Goal: Task Accomplishment & Management: Use online tool/utility

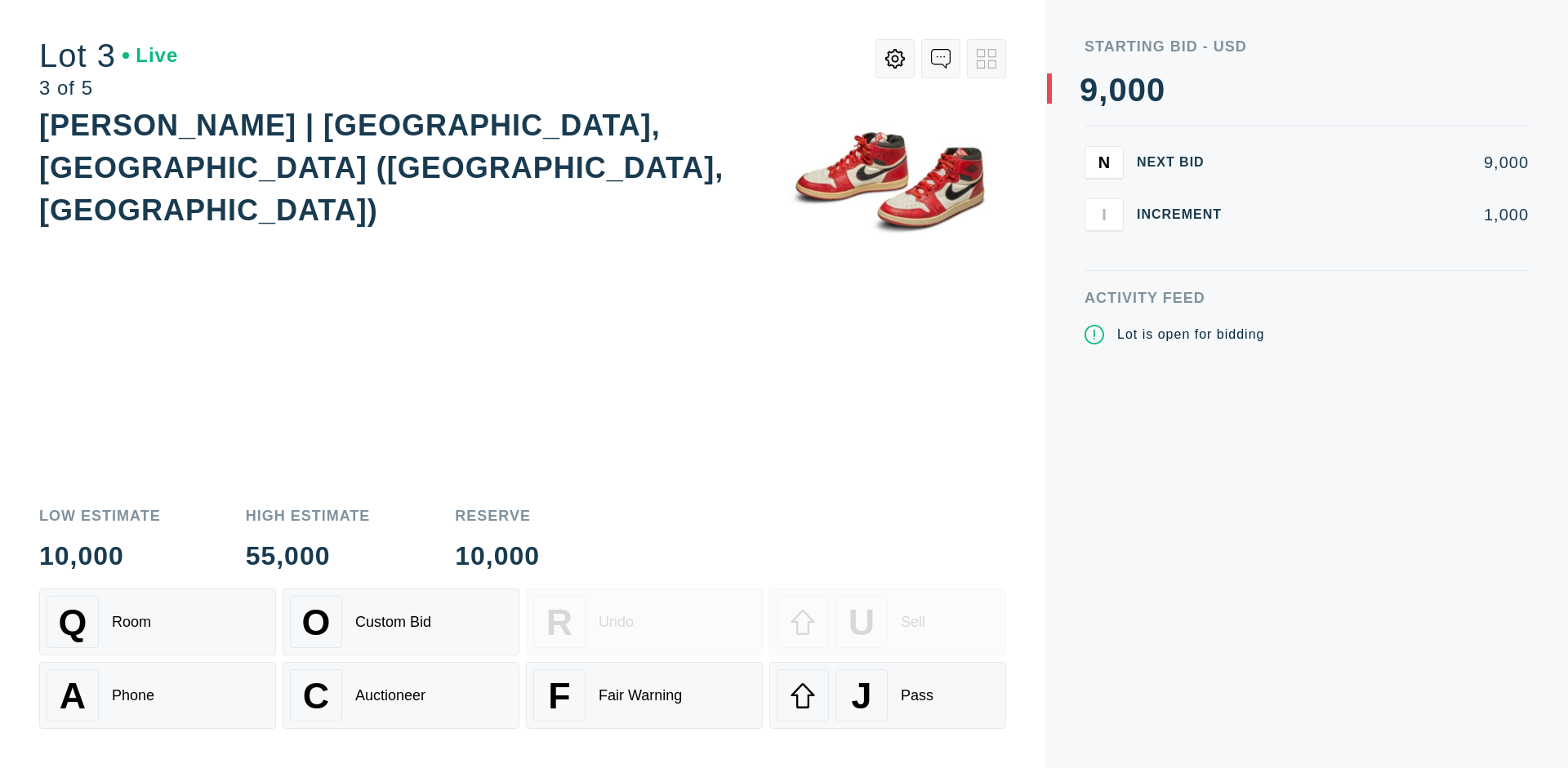
click at [888, 695] on div "J Pass" at bounding box center [888, 695] width 222 height 52
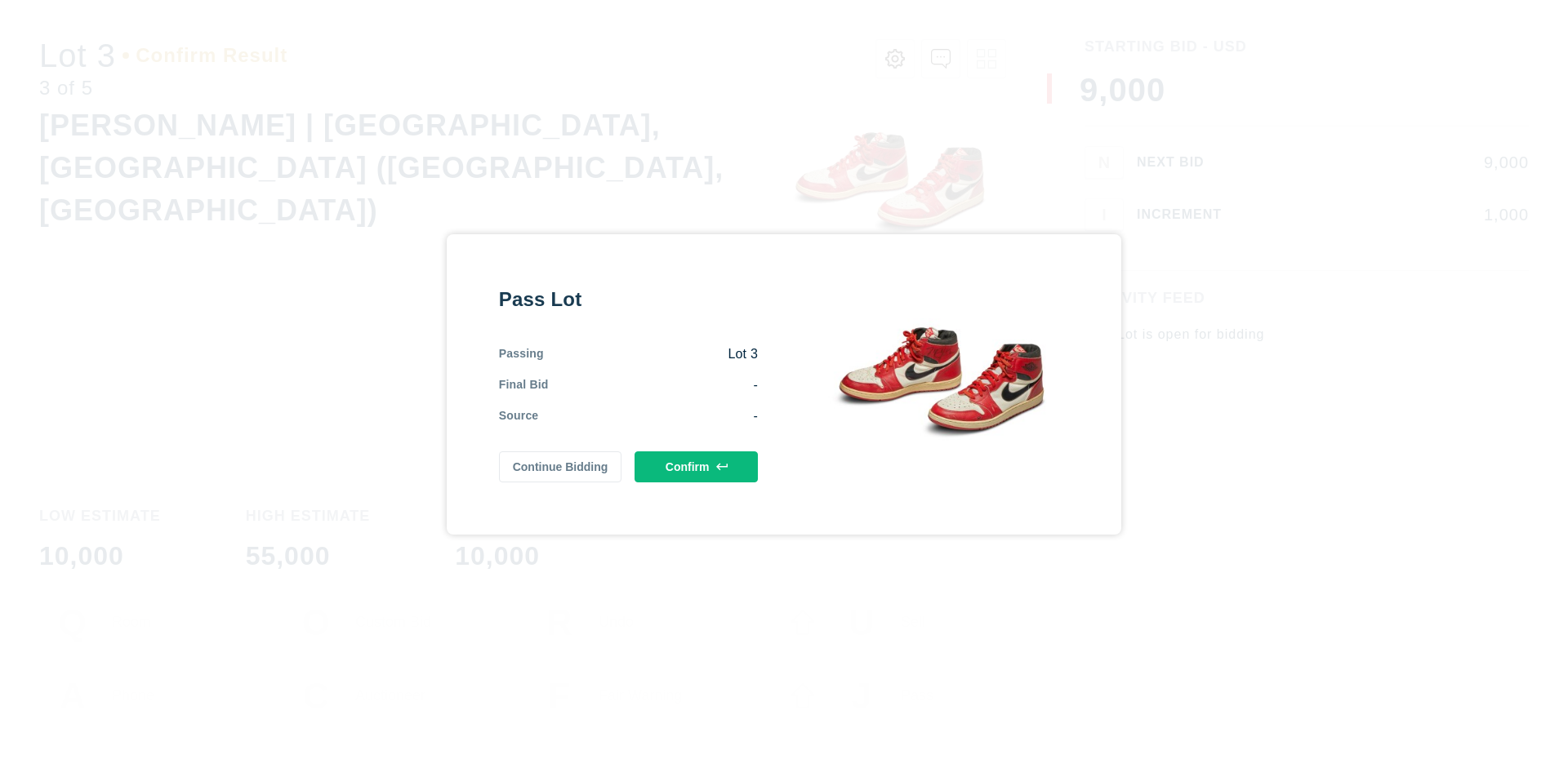
click at [696, 466] on button "Confirm" at bounding box center [695, 467] width 123 height 31
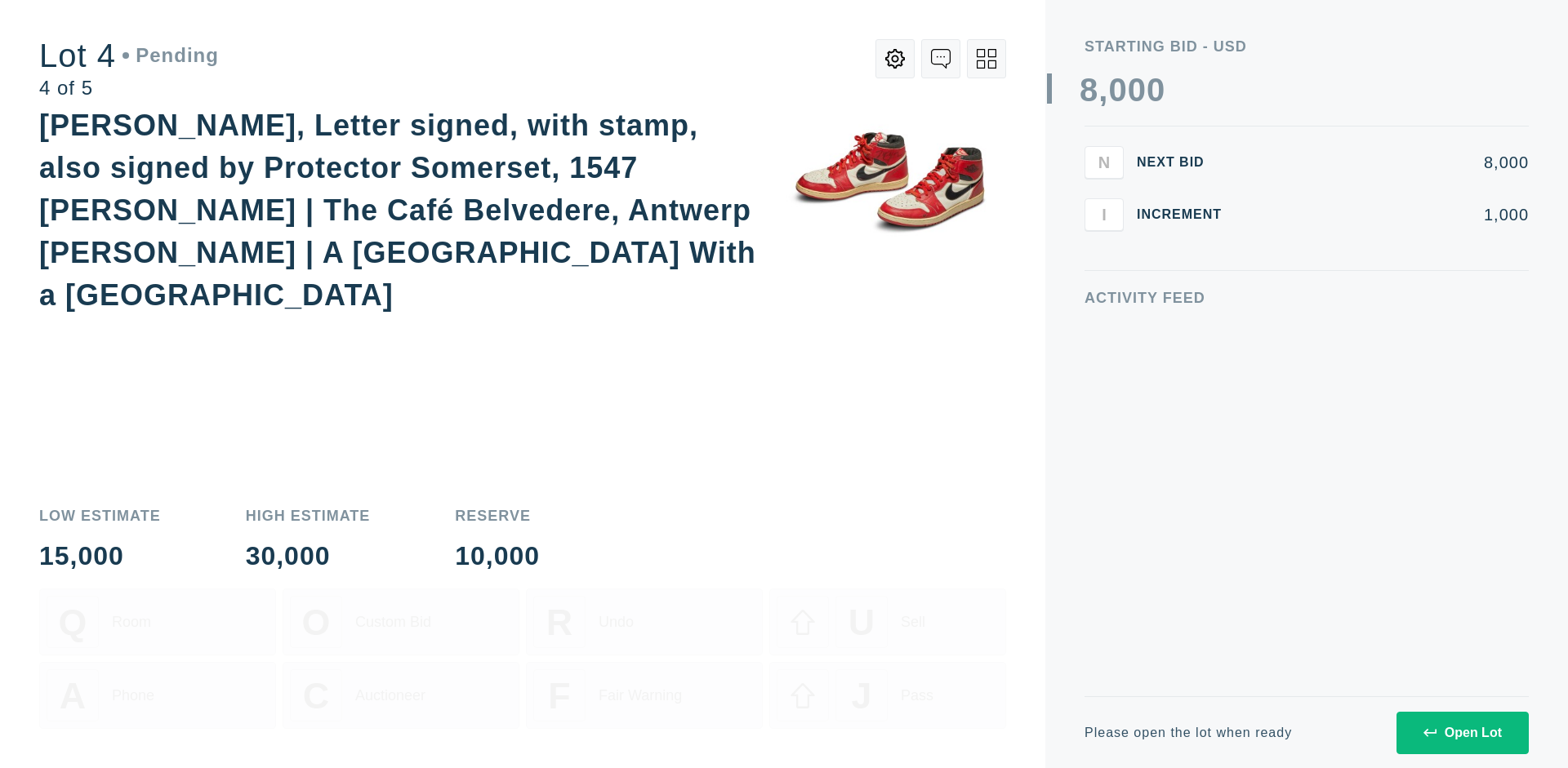
click at [987, 59] on icon at bounding box center [987, 59] width 19 height 19
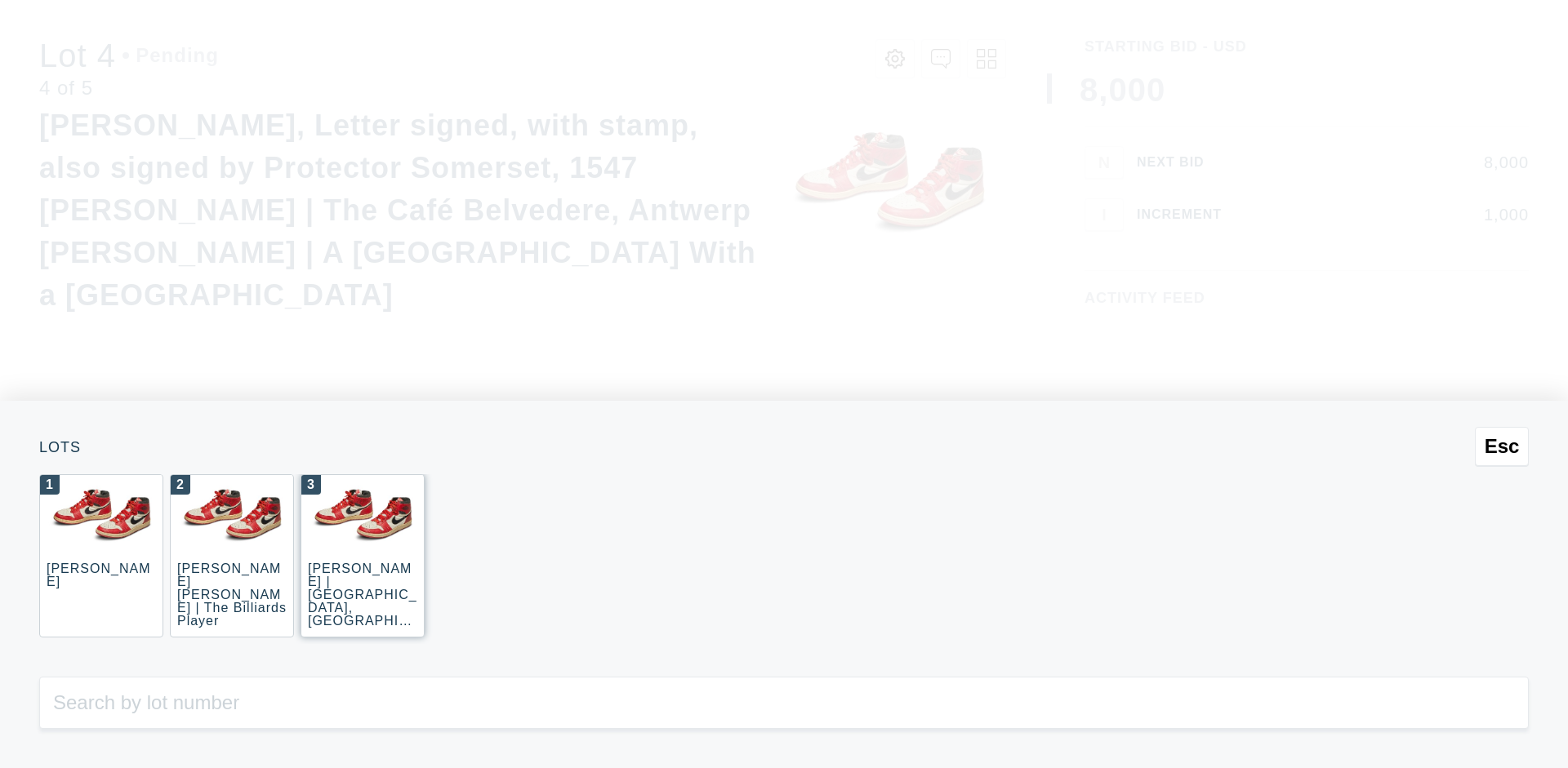
click at [363, 556] on div "3 JOAQUÍN SOROLLA | La Caleta, Málaga (La Caleta Beach, Málaga)" at bounding box center [363, 556] width 124 height 163
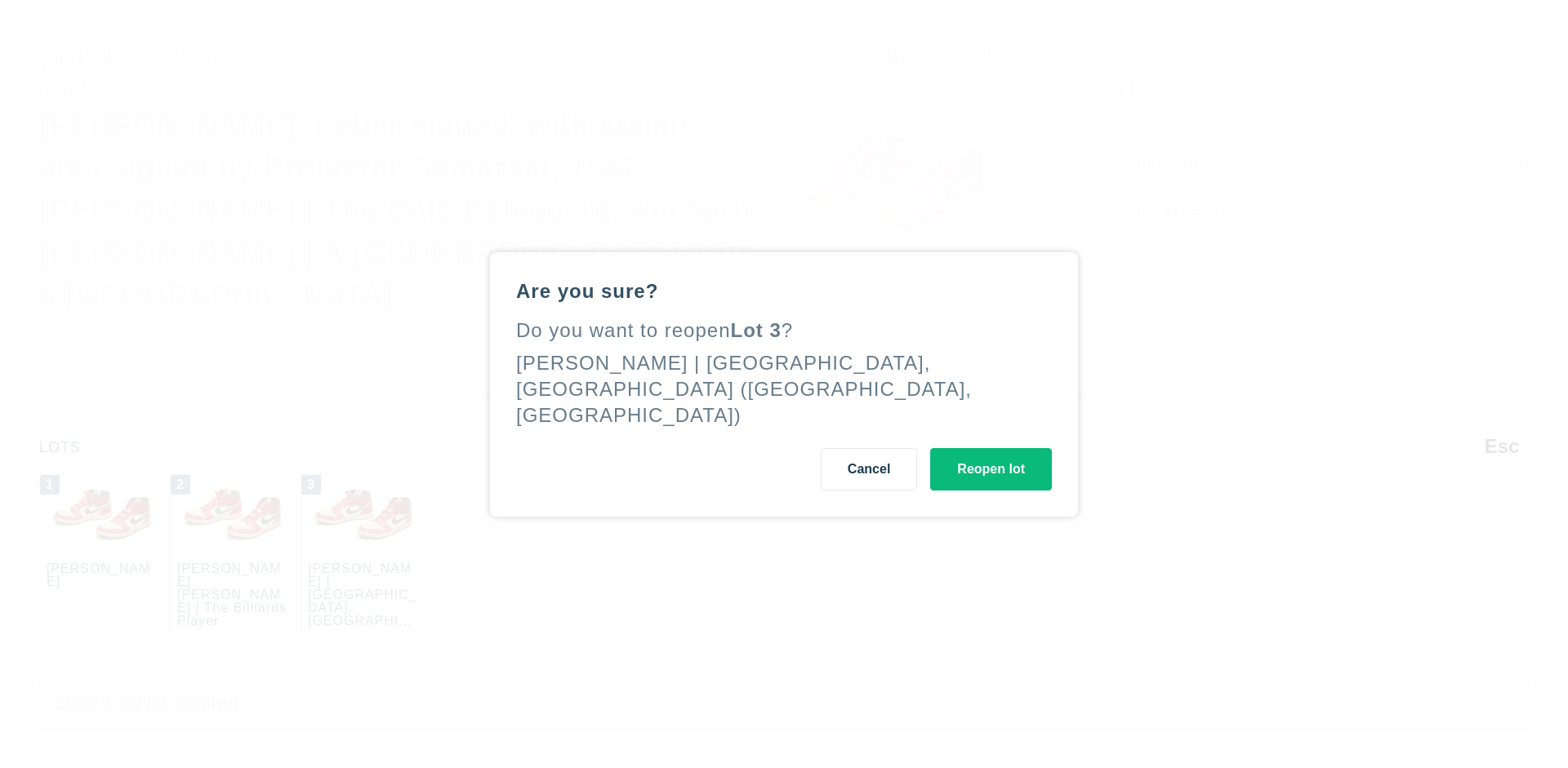
click at [991, 456] on button "Reopen lot" at bounding box center [991, 470] width 122 height 43
